Goal: Check status: Check status

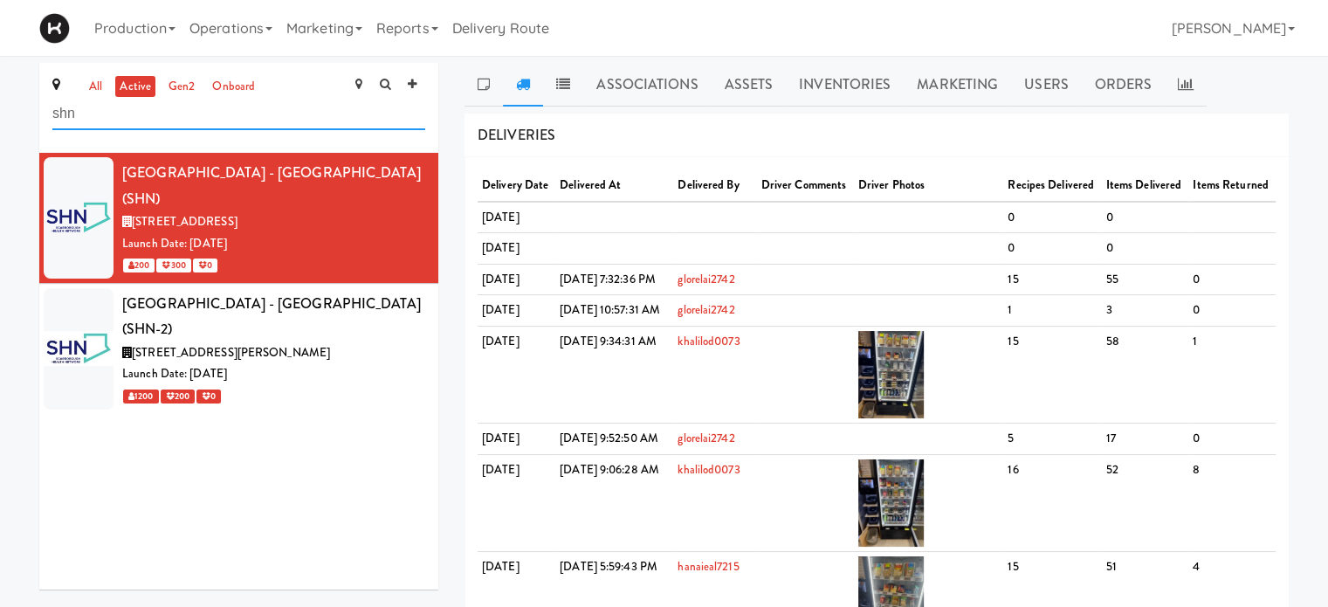
click at [207, 111] on input "shn" at bounding box center [238, 114] width 373 height 32
type input "s"
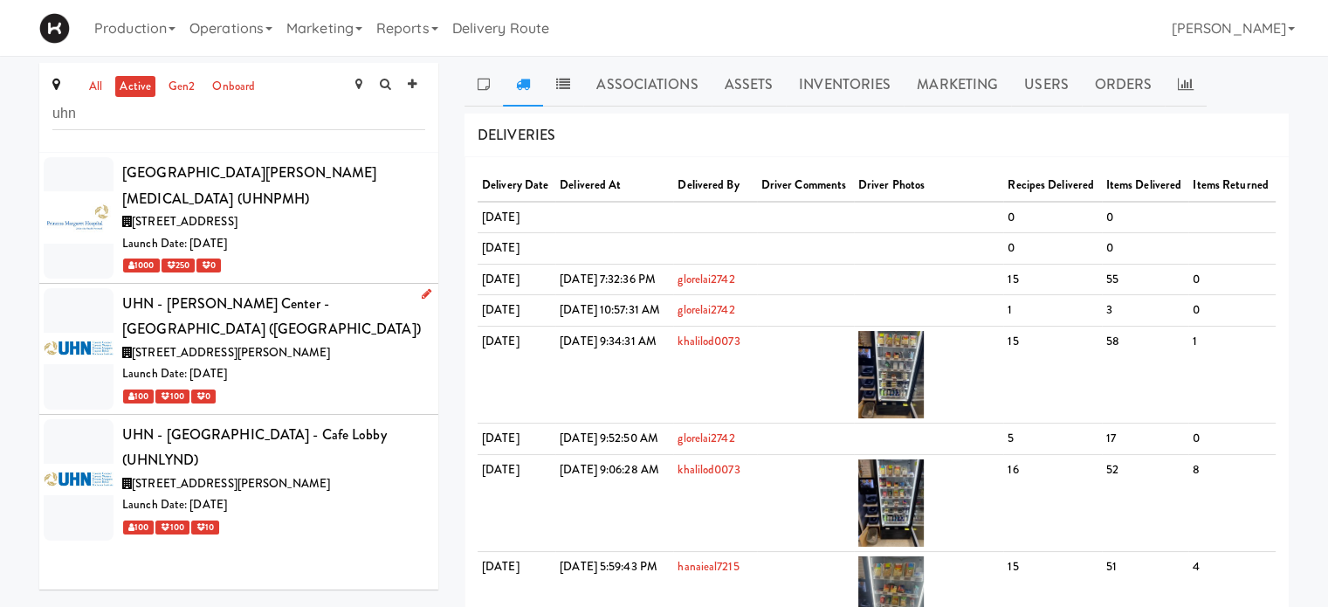
click at [350, 385] on div "100 100 0" at bounding box center [273, 396] width 303 height 22
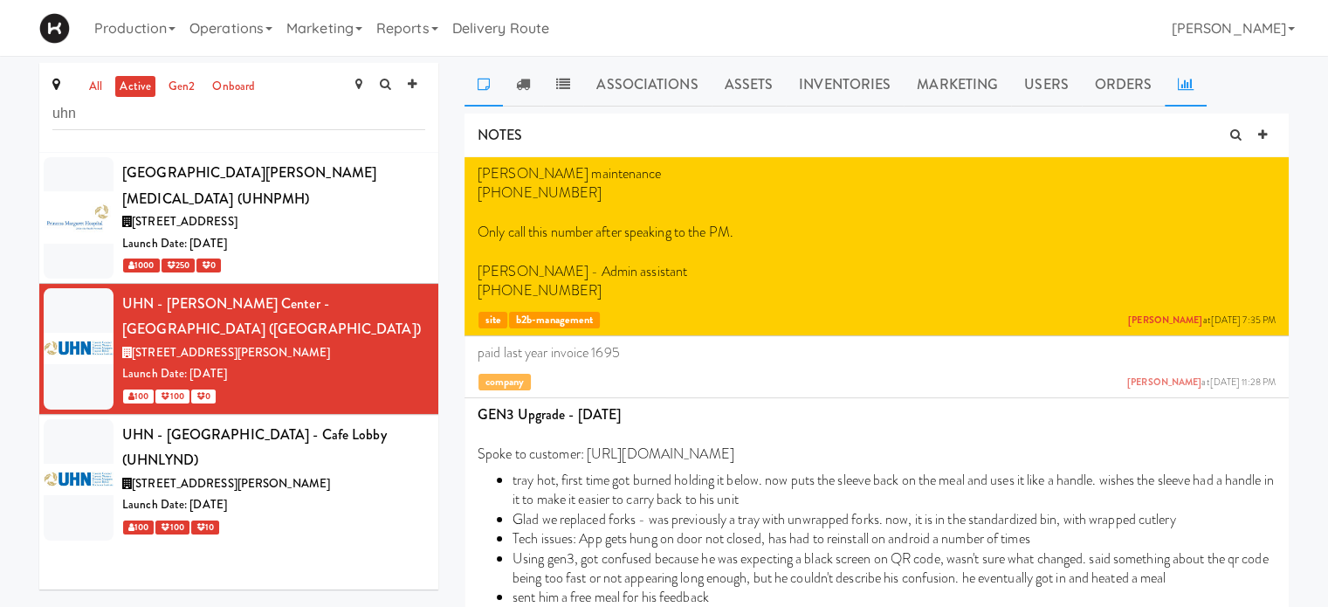
click at [1174, 93] on link at bounding box center [1186, 85] width 42 height 44
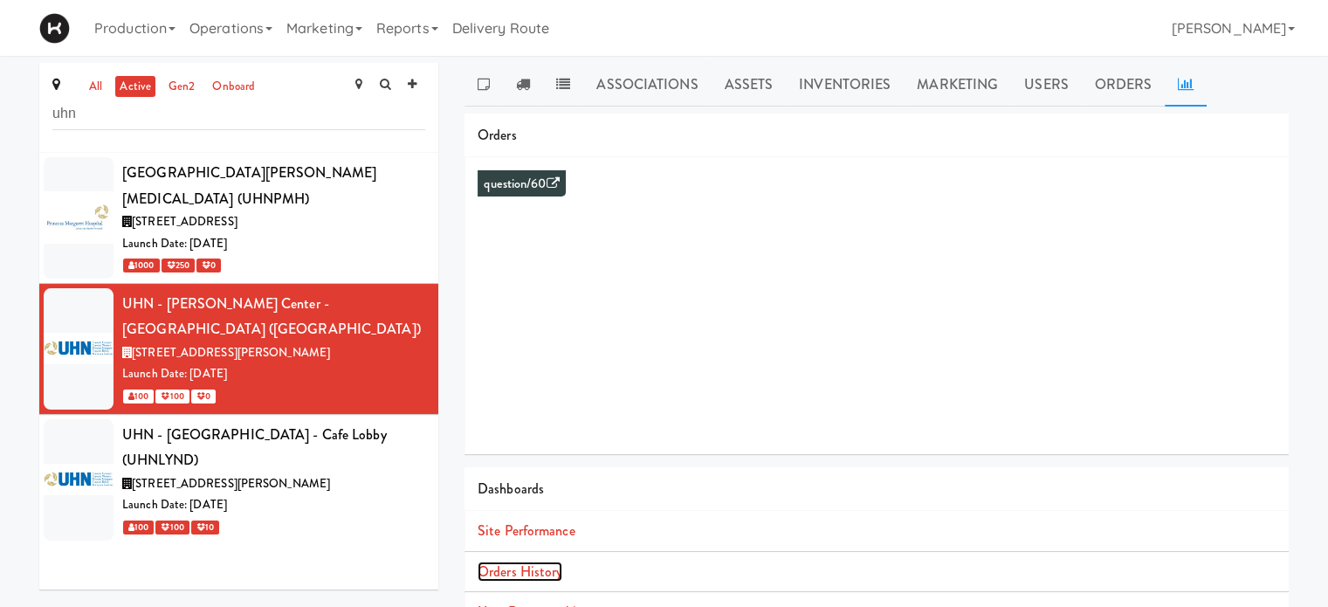
click at [541, 576] on link "Orders History" at bounding box center [520, 571] width 85 height 20
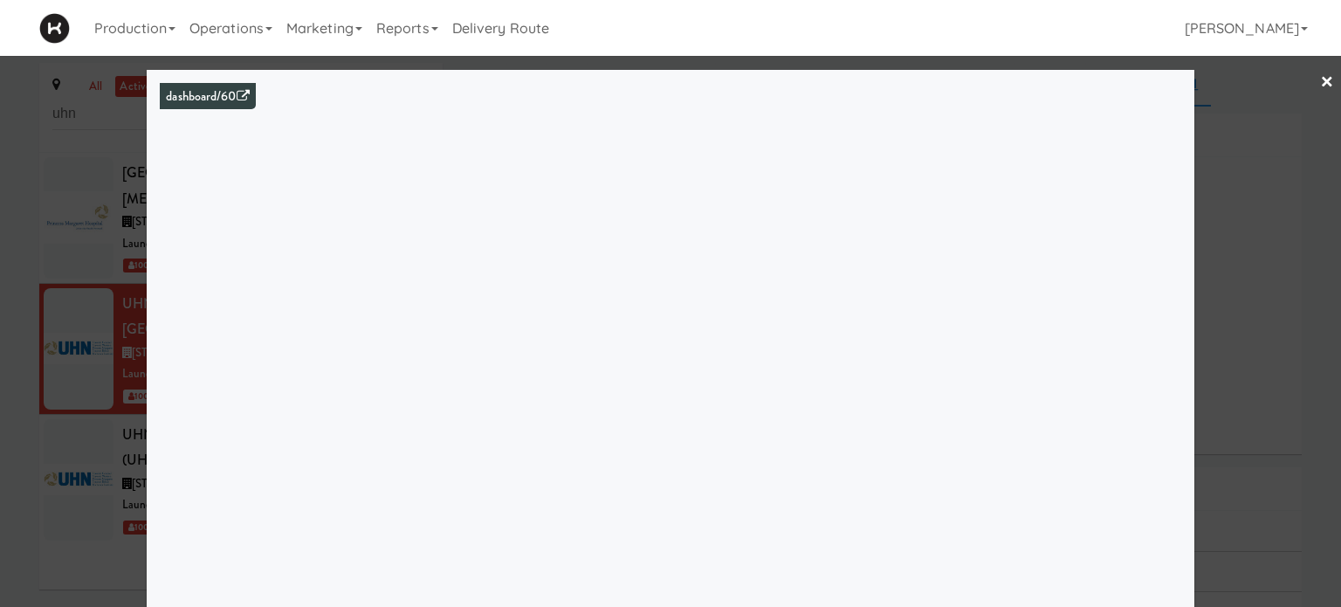
click at [1320, 87] on link "×" at bounding box center [1327, 83] width 14 height 54
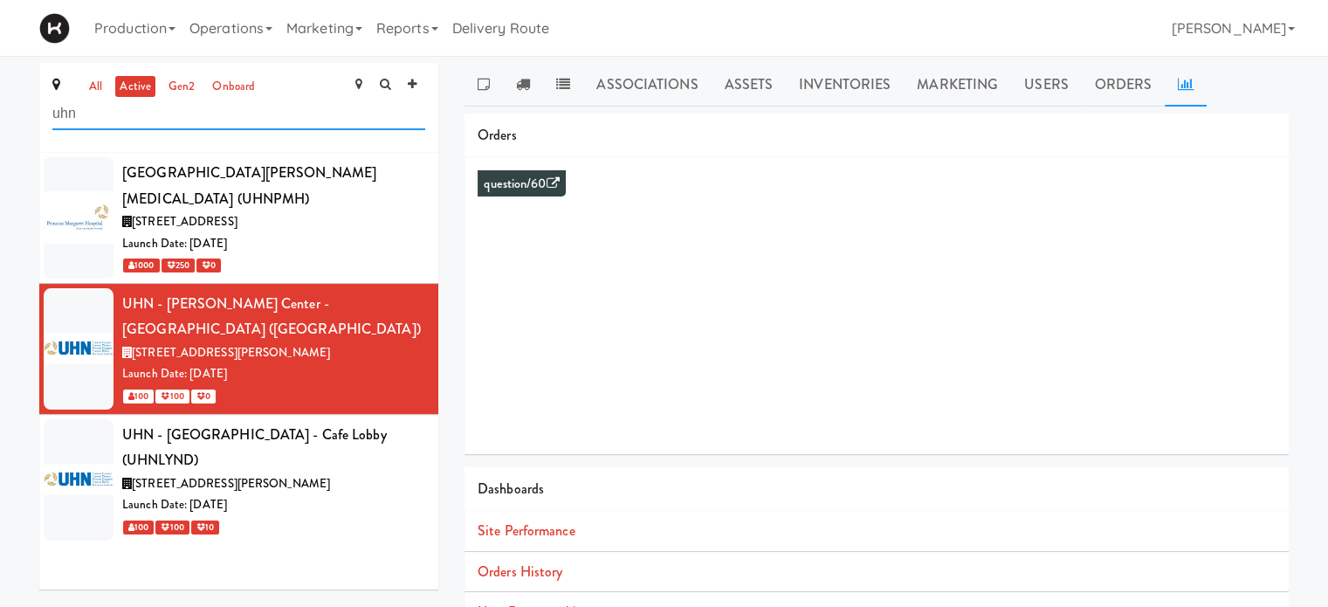
click at [92, 117] on input "uhn" at bounding box center [238, 114] width 373 height 32
type input "u"
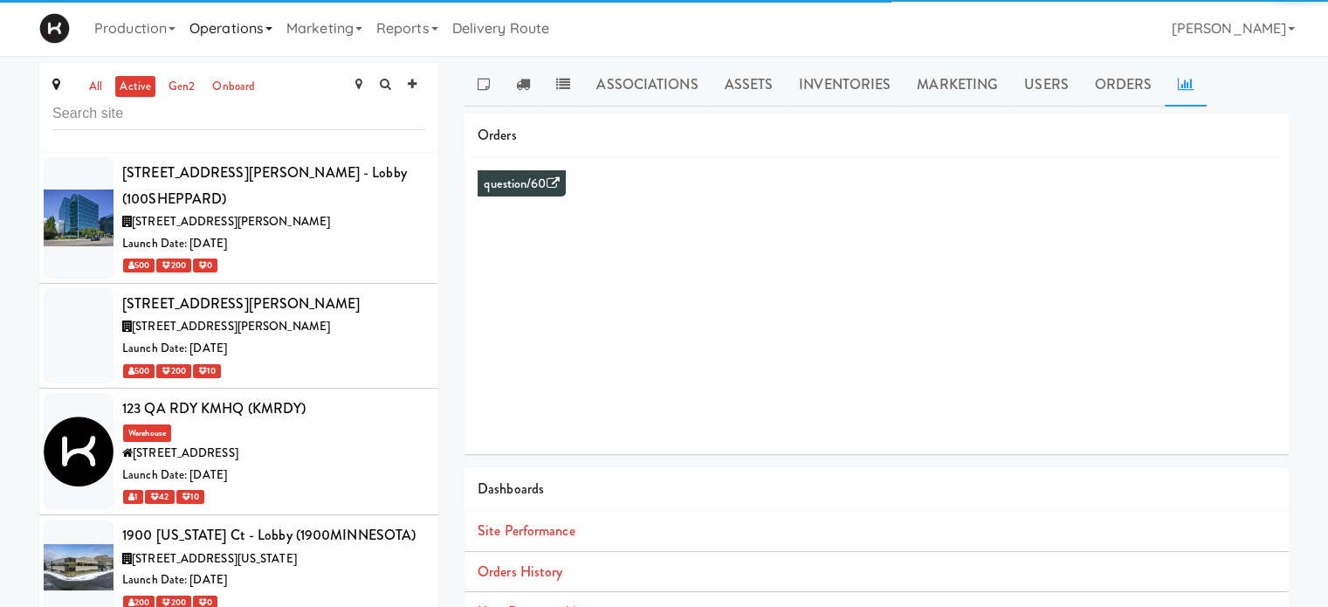
click at [272, 31] on icon at bounding box center [268, 28] width 7 height 3
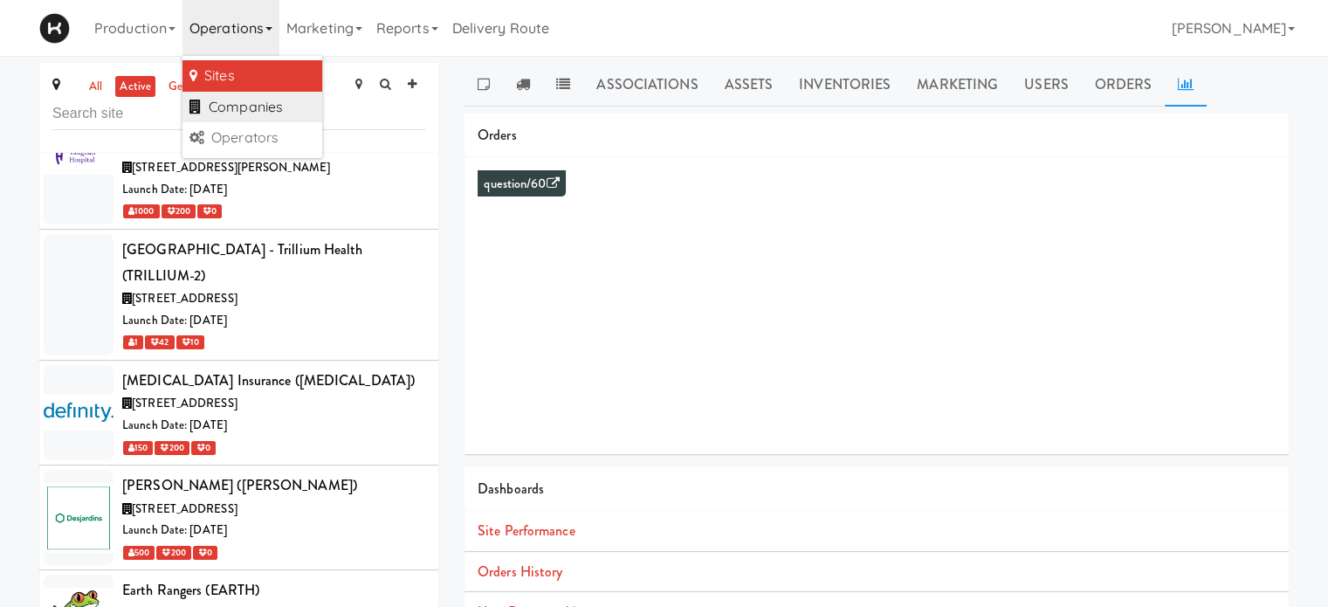
scroll to position [8807, 0]
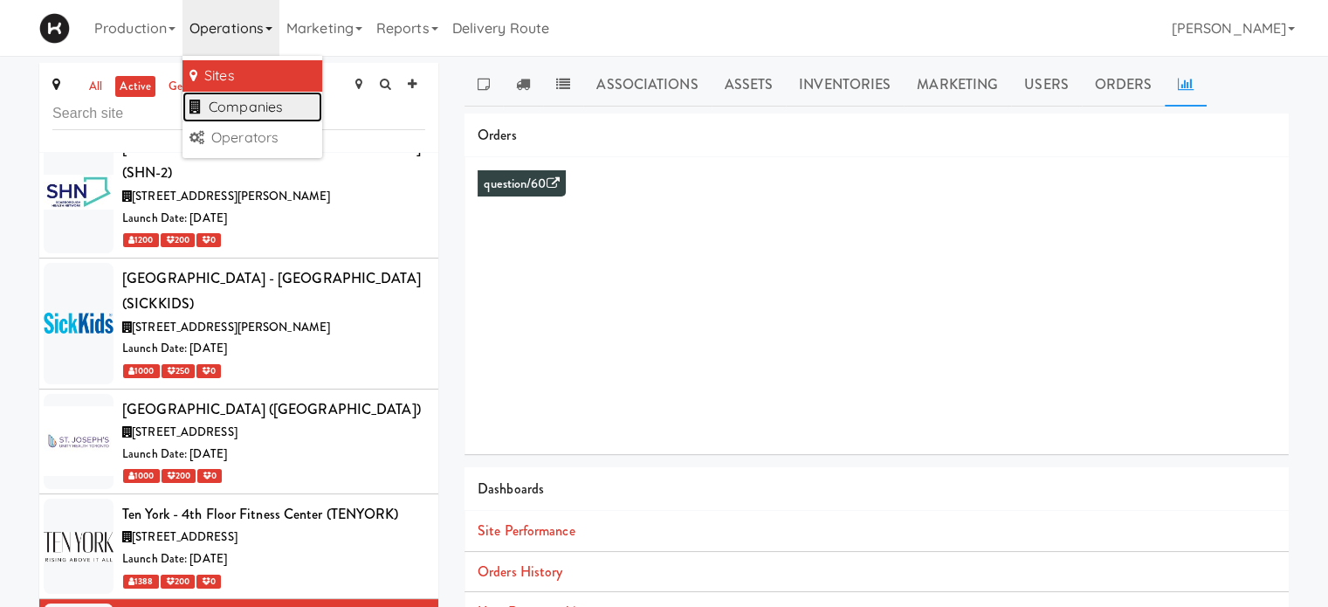
click at [273, 107] on link "Companies" at bounding box center [252, 107] width 140 height 31
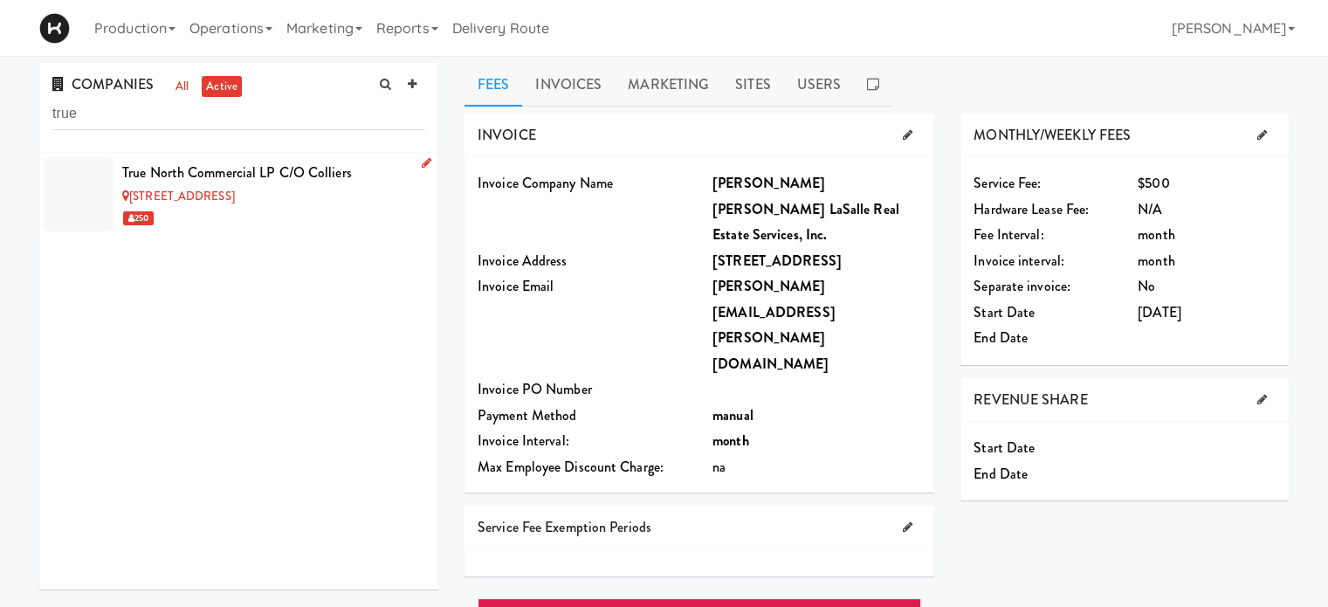
click at [368, 211] on div "250" at bounding box center [273, 218] width 303 height 22
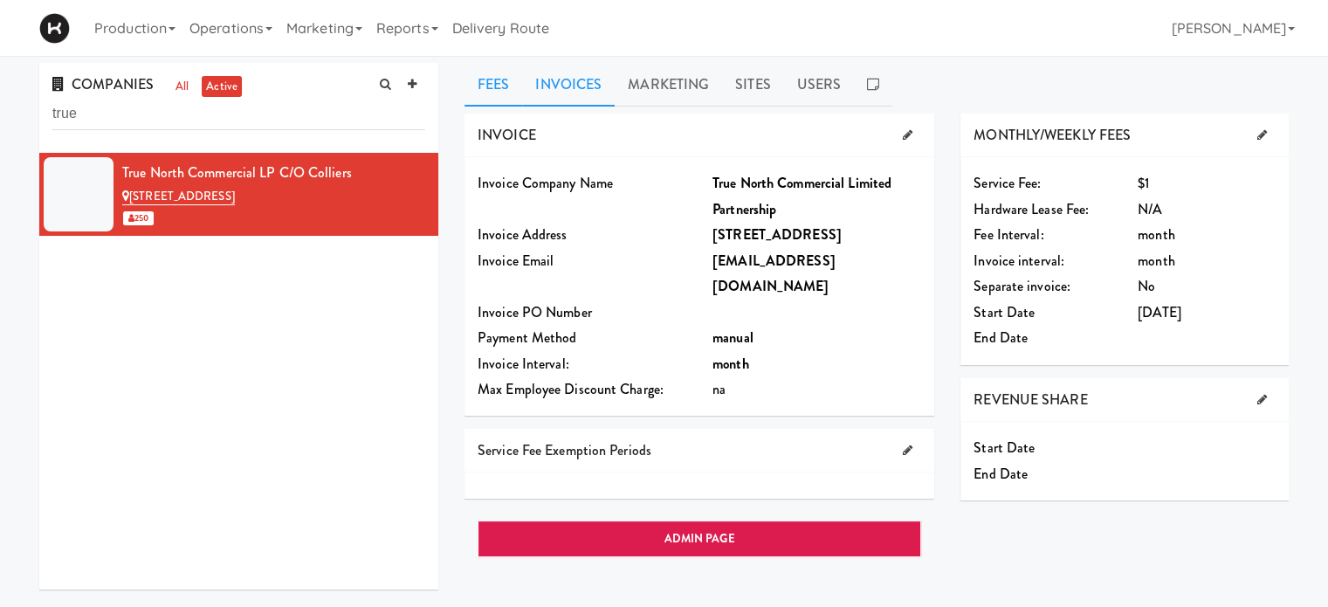
click at [562, 86] on link "Invoices" at bounding box center [568, 85] width 93 height 44
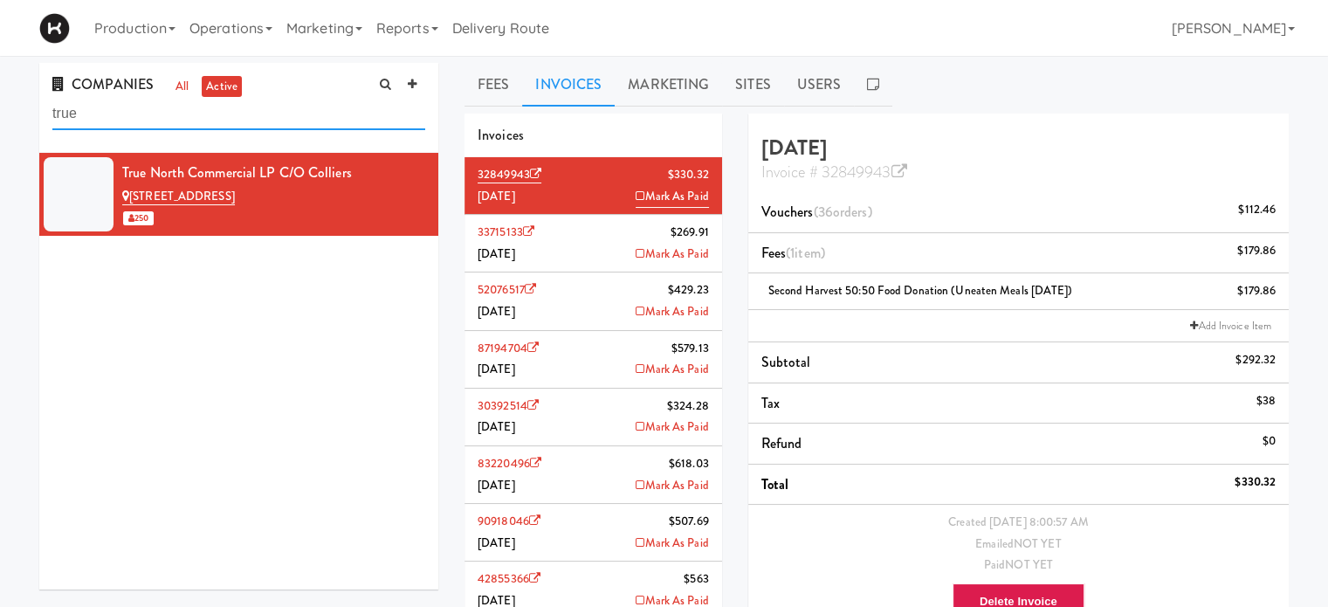
click at [219, 118] on input "true" at bounding box center [238, 114] width 373 height 32
type input "t"
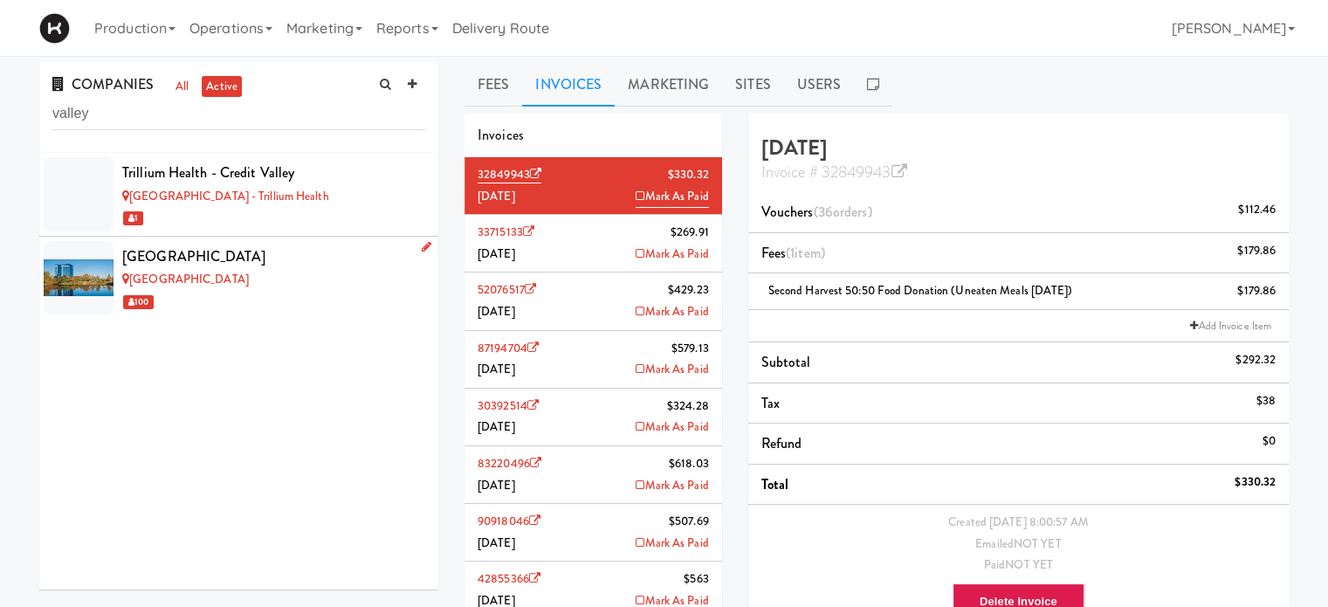
click at [285, 296] on div "100" at bounding box center [273, 302] width 303 height 22
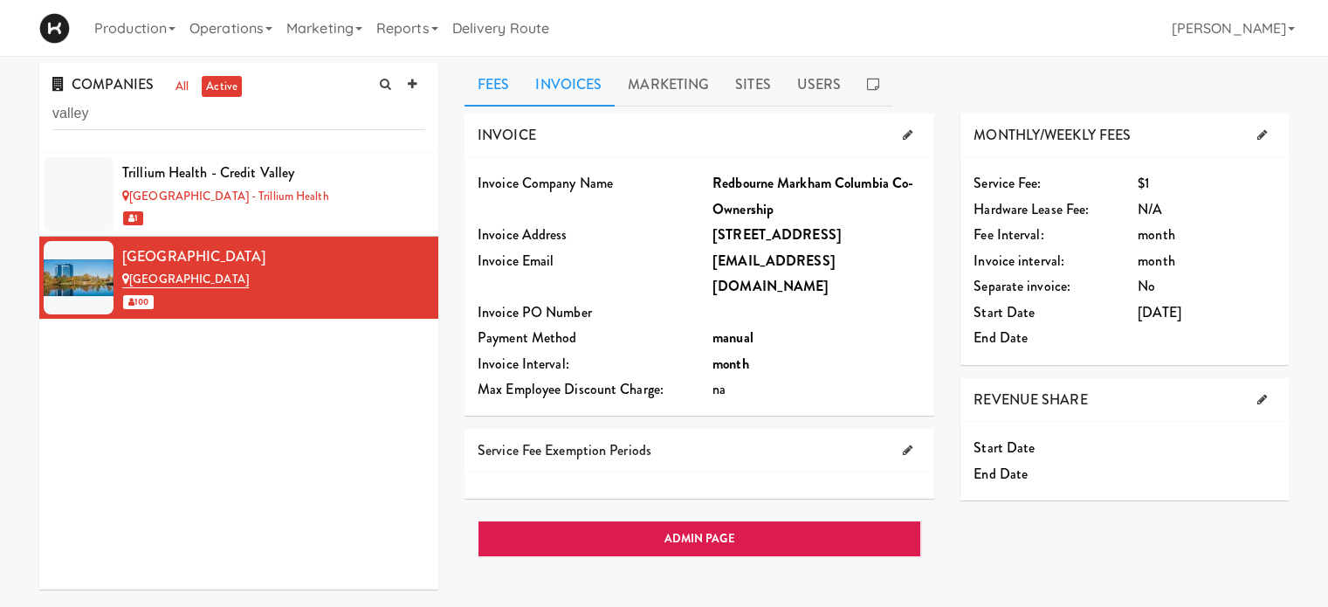
click at [556, 90] on link "Invoices" at bounding box center [568, 85] width 93 height 44
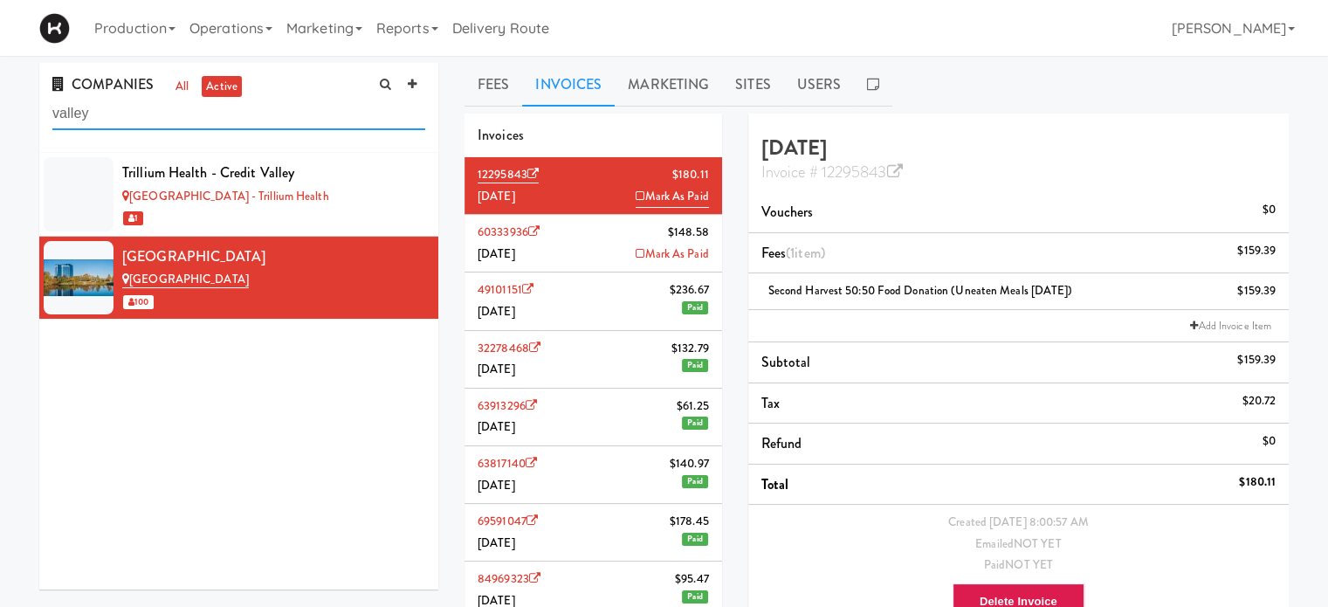
click at [115, 109] on input "valley" at bounding box center [238, 114] width 373 height 32
type input "v"
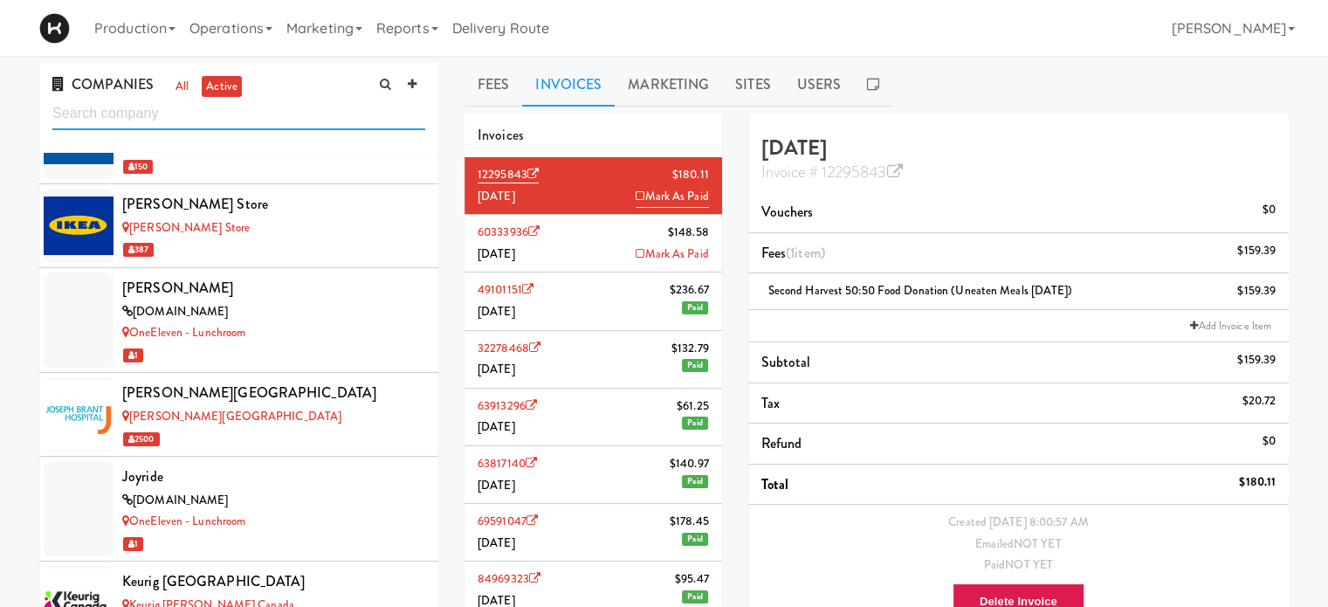
scroll to position [11473, 0]
